Goal: Browse casually: Explore the website without a specific task or goal

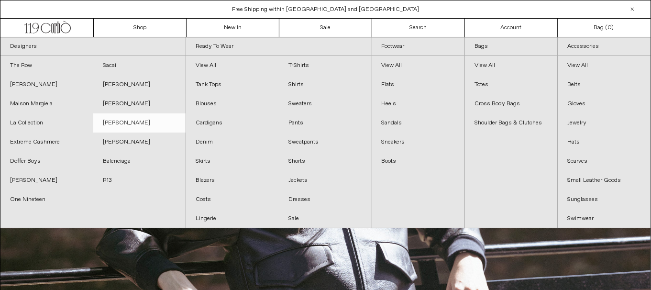
click at [122, 122] on link "[PERSON_NAME]" at bounding box center [139, 122] width 93 height 19
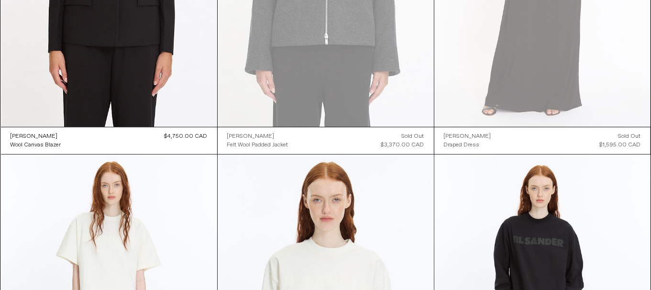
scroll to position [507, 0]
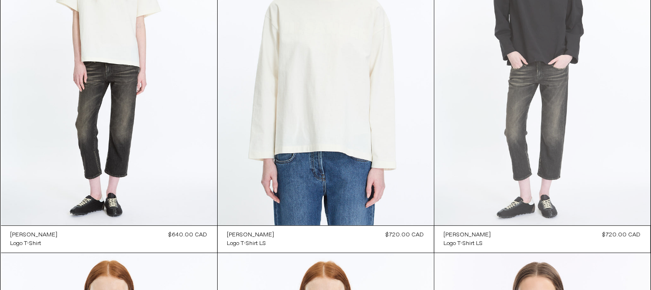
click at [541, 22] on at bounding box center [542, 63] width 216 height 324
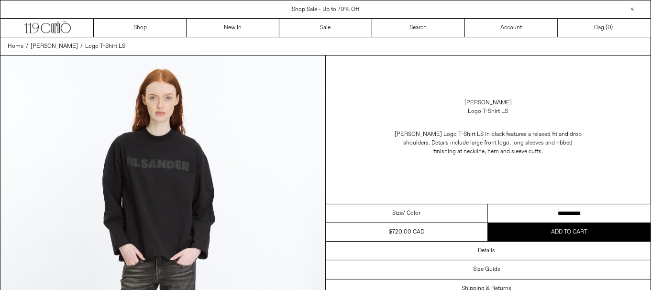
click at [562, 209] on select "**********" at bounding box center [569, 213] width 163 height 19
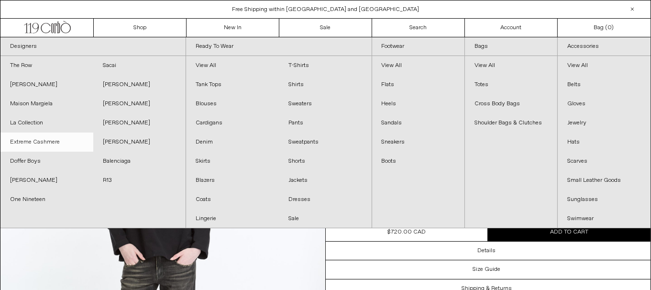
click at [55, 144] on link "Extreme Cashmere" at bounding box center [46, 142] width 93 height 19
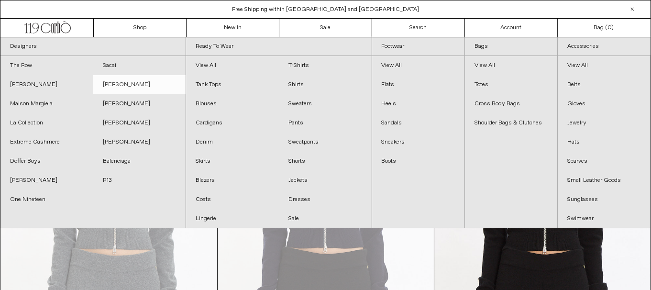
click at [133, 81] on link "[PERSON_NAME]" at bounding box center [139, 84] width 93 height 19
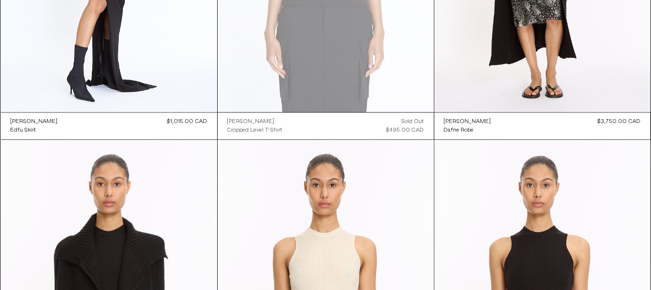
scroll to position [2283, 0]
